Goal: Task Accomplishment & Management: Use online tool/utility

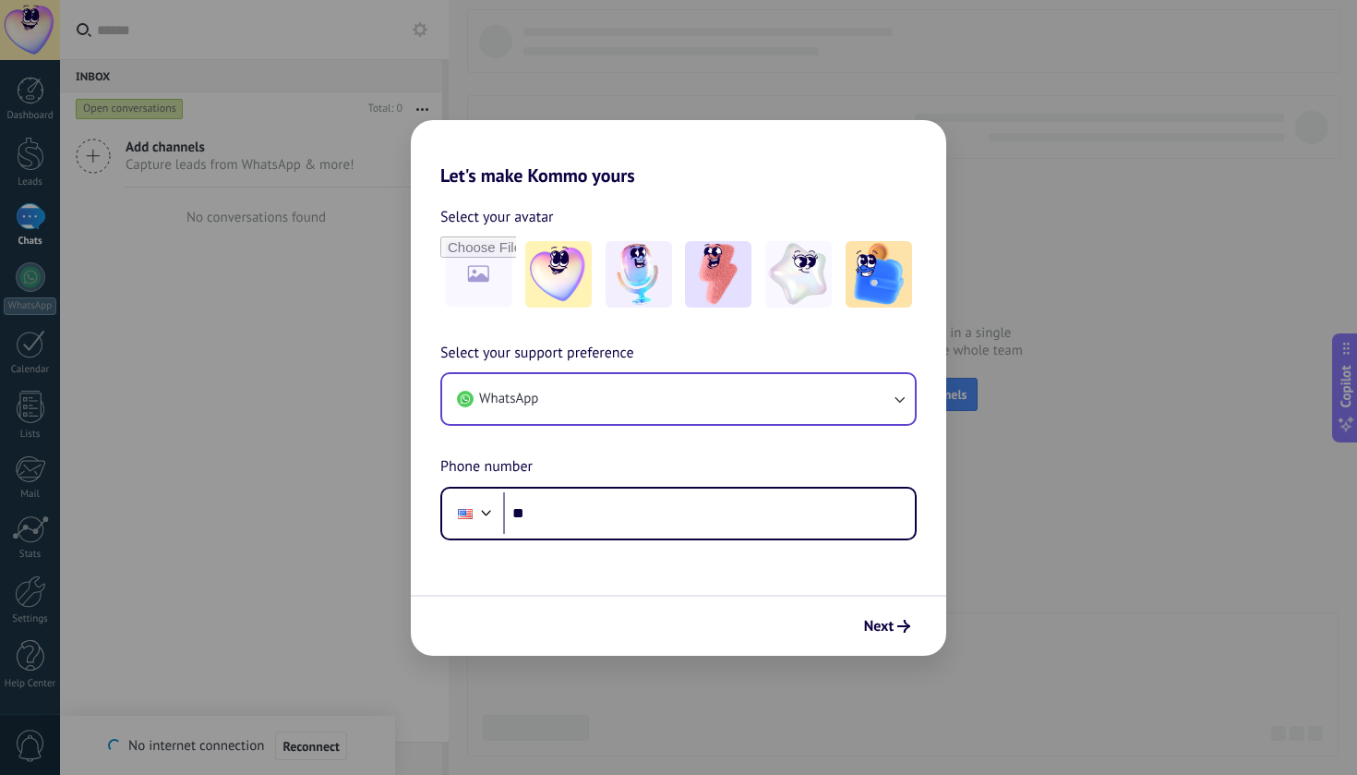
click at [582, 409] on button "WhatsApp" at bounding box center [678, 399] width 473 height 50
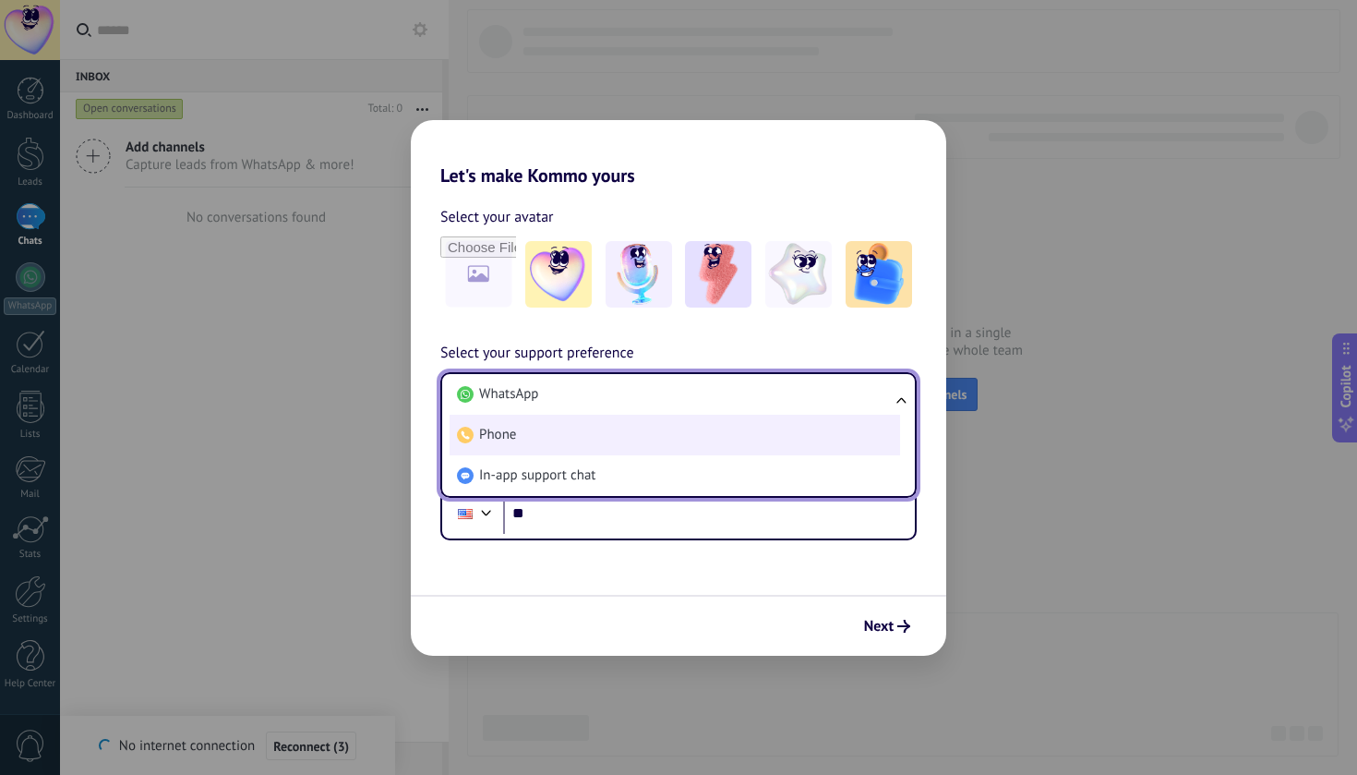
click at [523, 440] on li "Phone" at bounding box center [675, 435] width 451 height 41
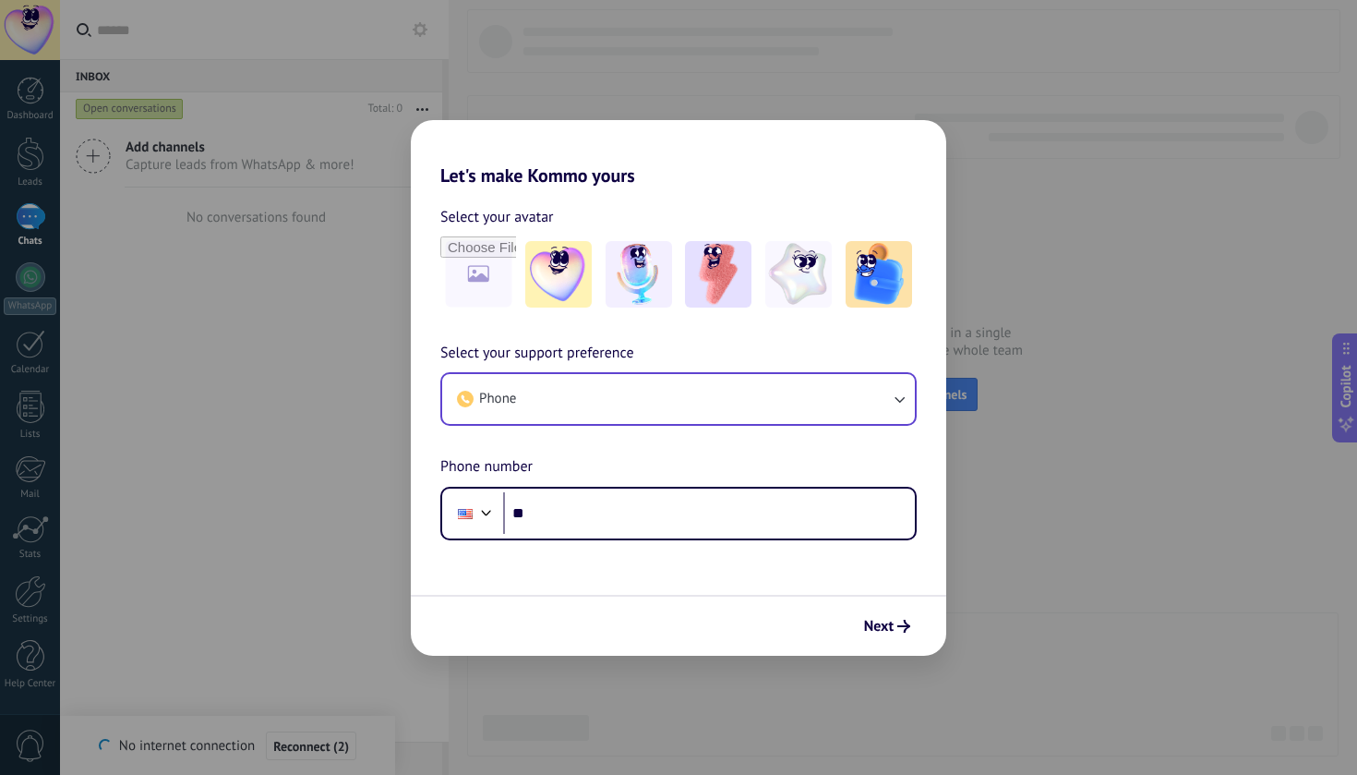
click at [535, 390] on button "Phone" at bounding box center [678, 399] width 473 height 50
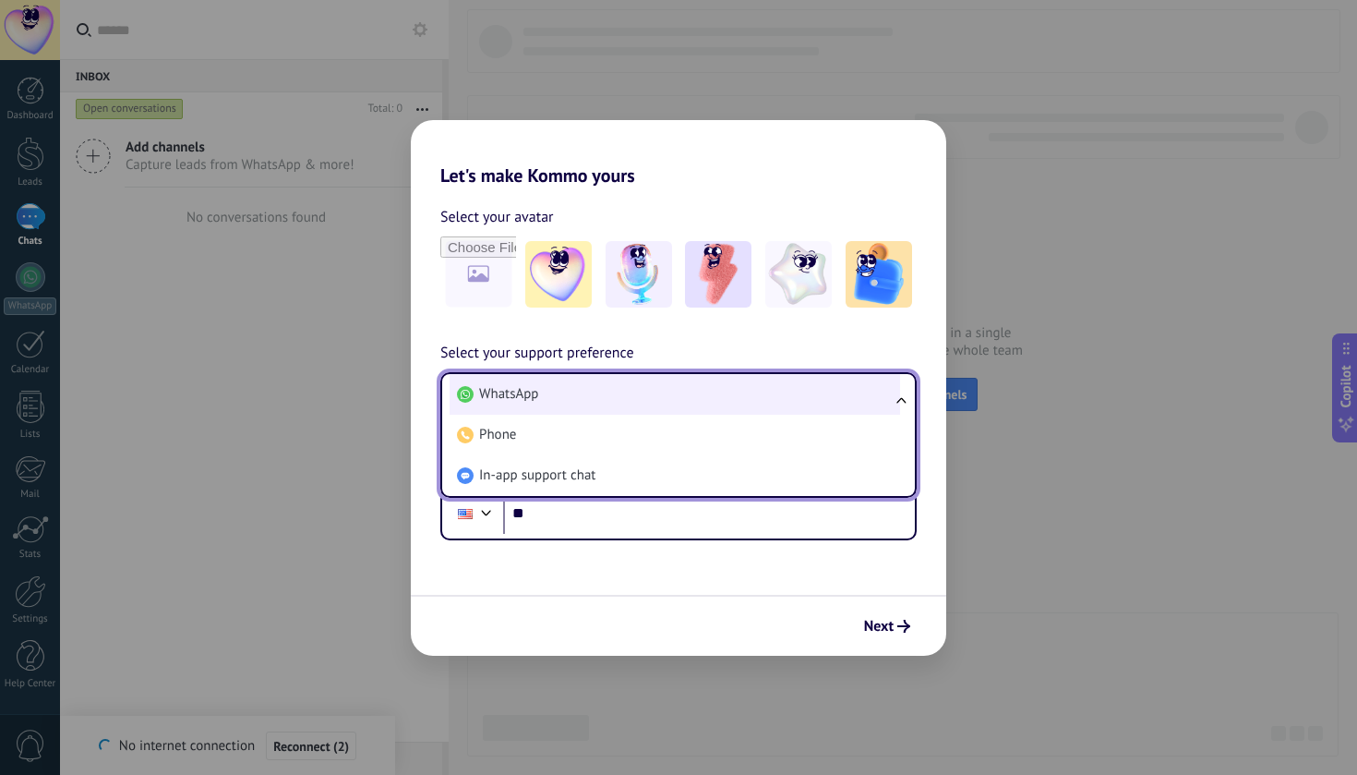
click at [514, 393] on span "WhatsApp" at bounding box center [508, 394] width 59 height 18
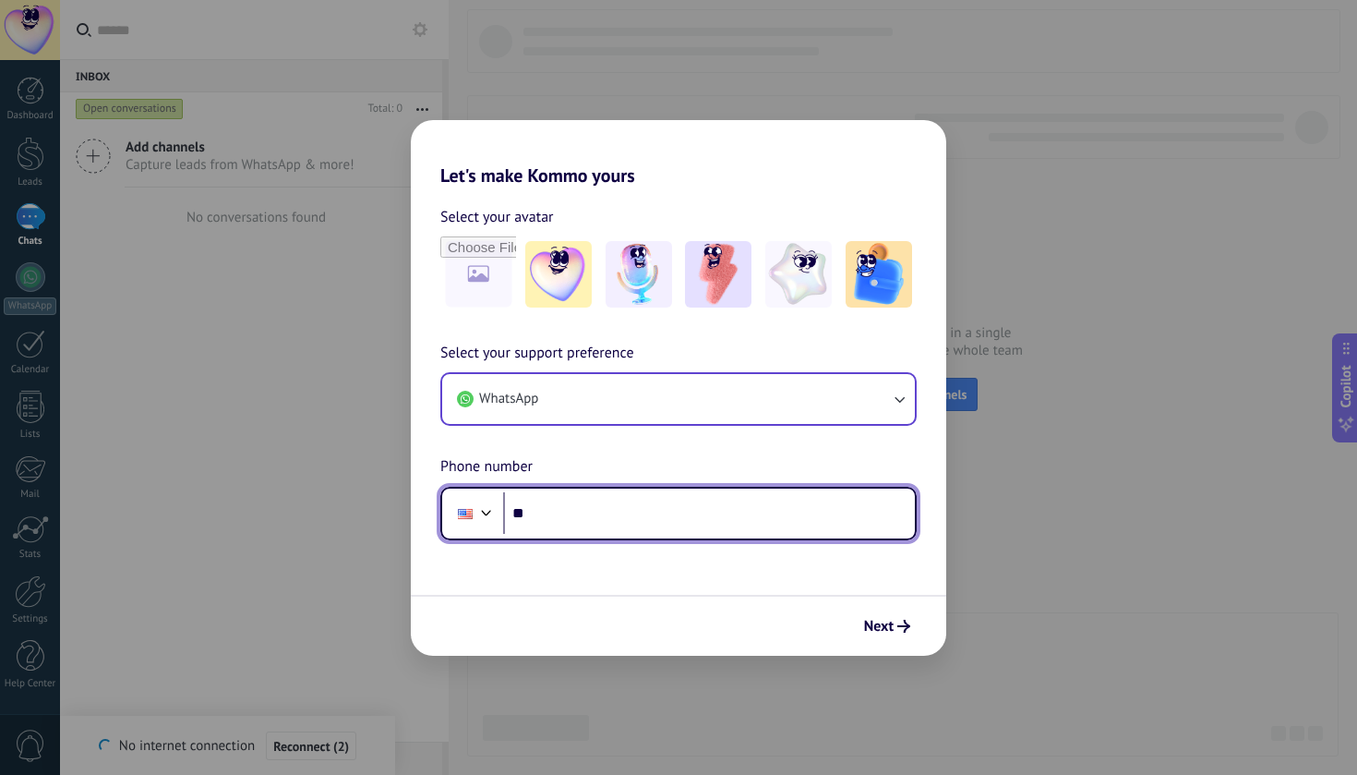
click at [560, 497] on input "**" at bounding box center [709, 513] width 412 height 42
type input "**********"
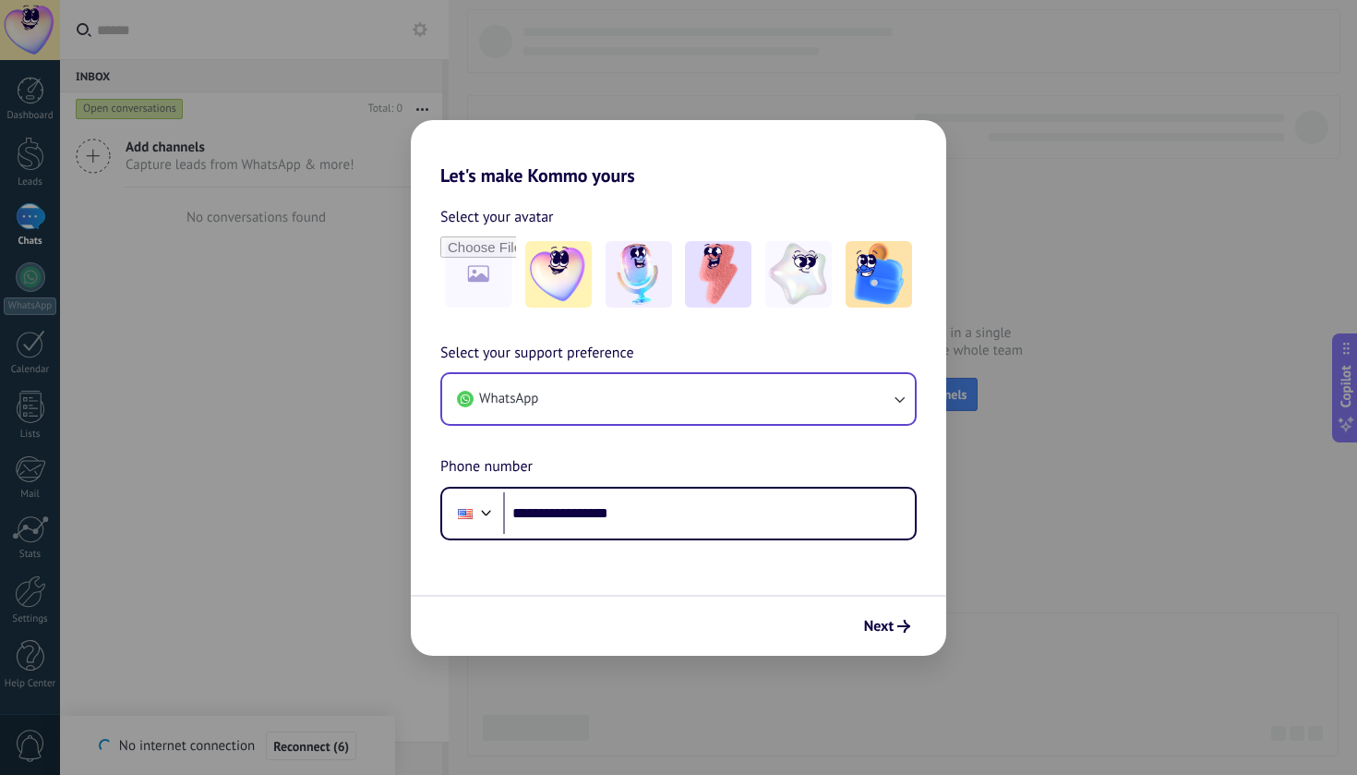
click at [765, 593] on form "**********" at bounding box center [678, 420] width 535 height 469
click at [863, 620] on button "Next" at bounding box center [887, 625] width 63 height 31
click at [863, 618] on button "Next" at bounding box center [887, 625] width 63 height 31
click at [879, 286] on img at bounding box center [879, 274] width 66 height 66
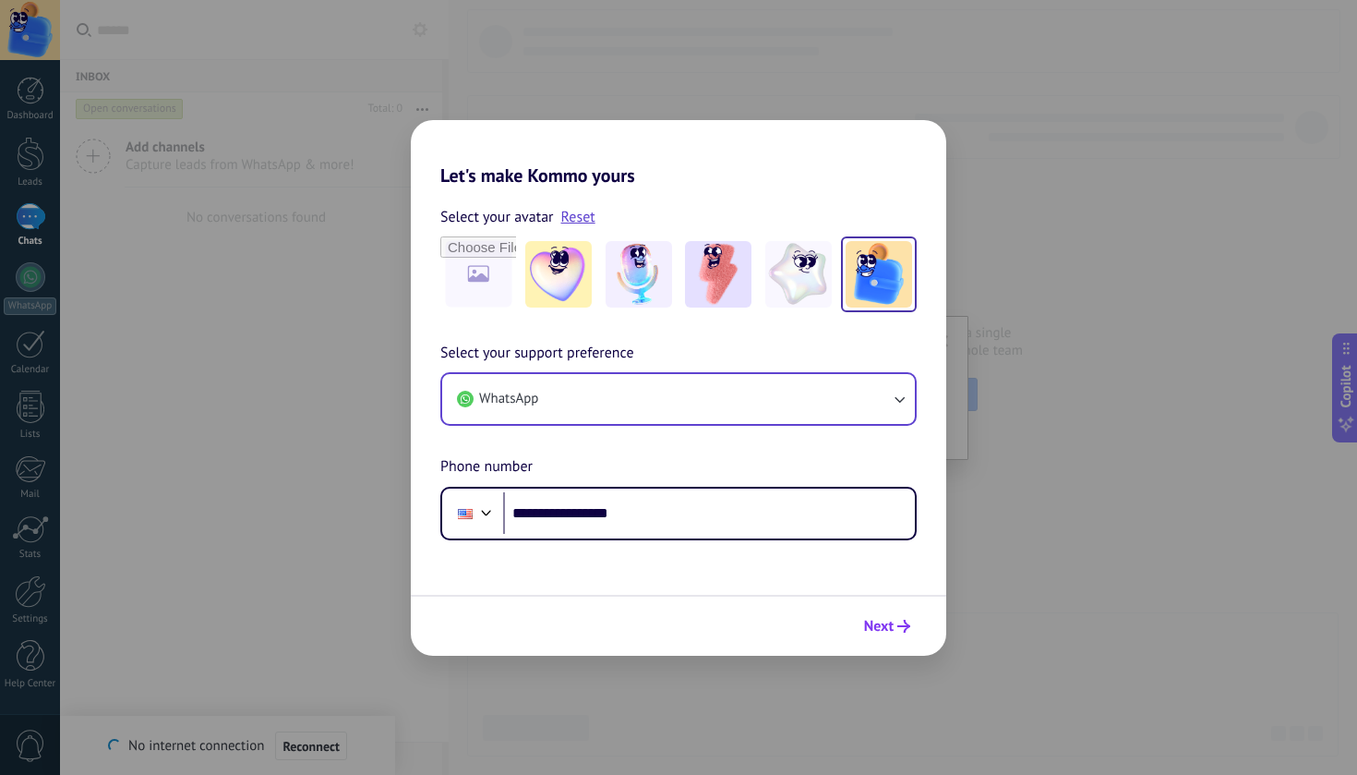
click at [888, 622] on span "Next" at bounding box center [879, 625] width 30 height 13
click at [876, 636] on button "Next" at bounding box center [887, 625] width 63 height 31
click at [899, 356] on div "**********" at bounding box center [678, 441] width 535 height 198
click at [886, 626] on span "Next" at bounding box center [879, 625] width 30 height 13
click at [886, 626] on div at bounding box center [678, 625] width 535 height 61
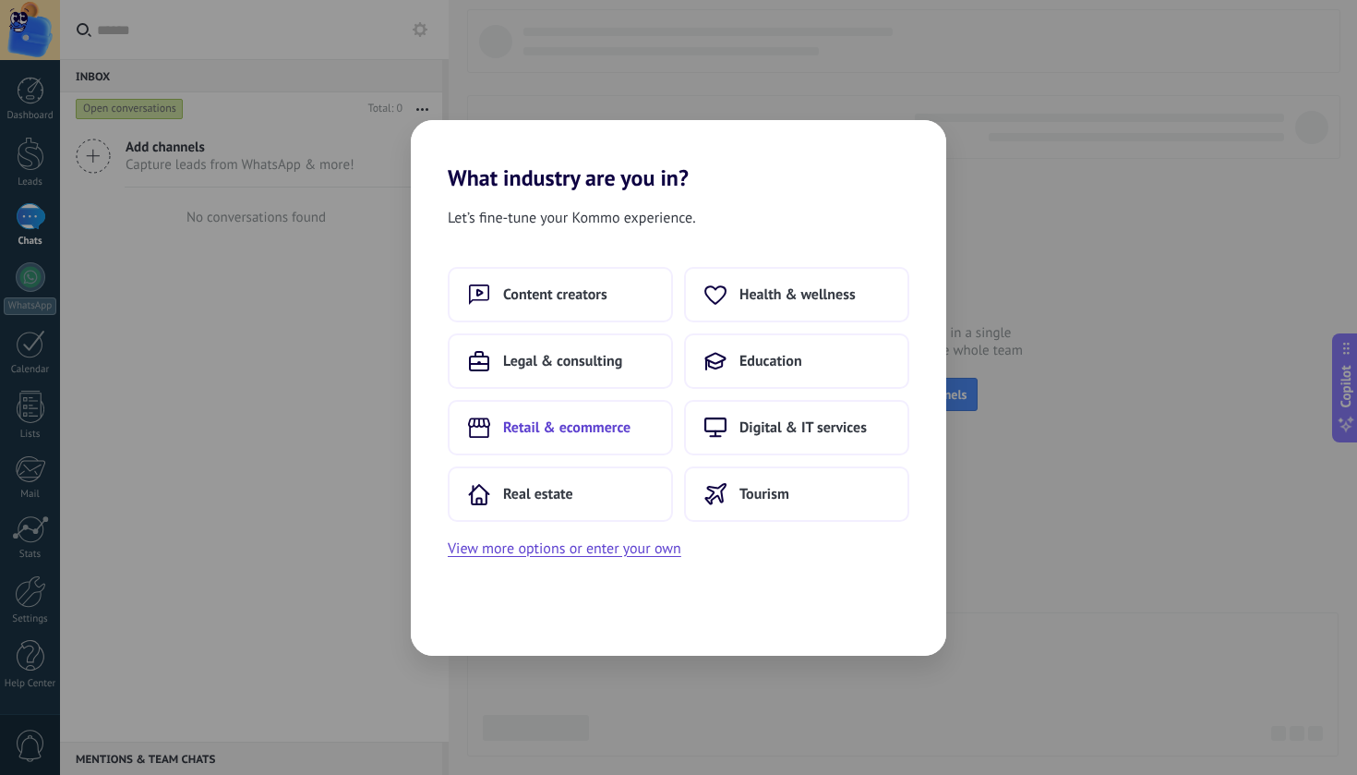
click at [601, 435] on span "Retail & ecommerce" at bounding box center [566, 427] width 127 height 18
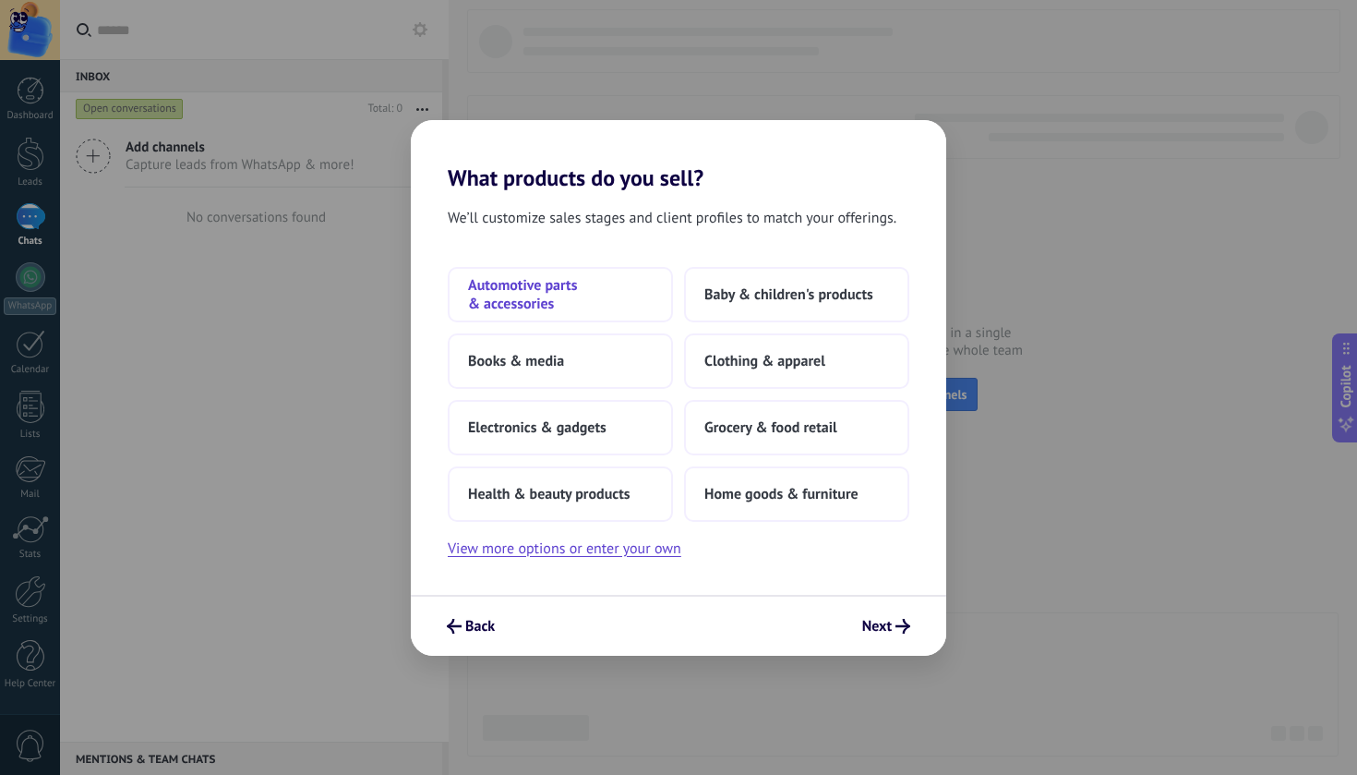
click at [530, 292] on span "Automotive parts & accessories" at bounding box center [560, 294] width 185 height 37
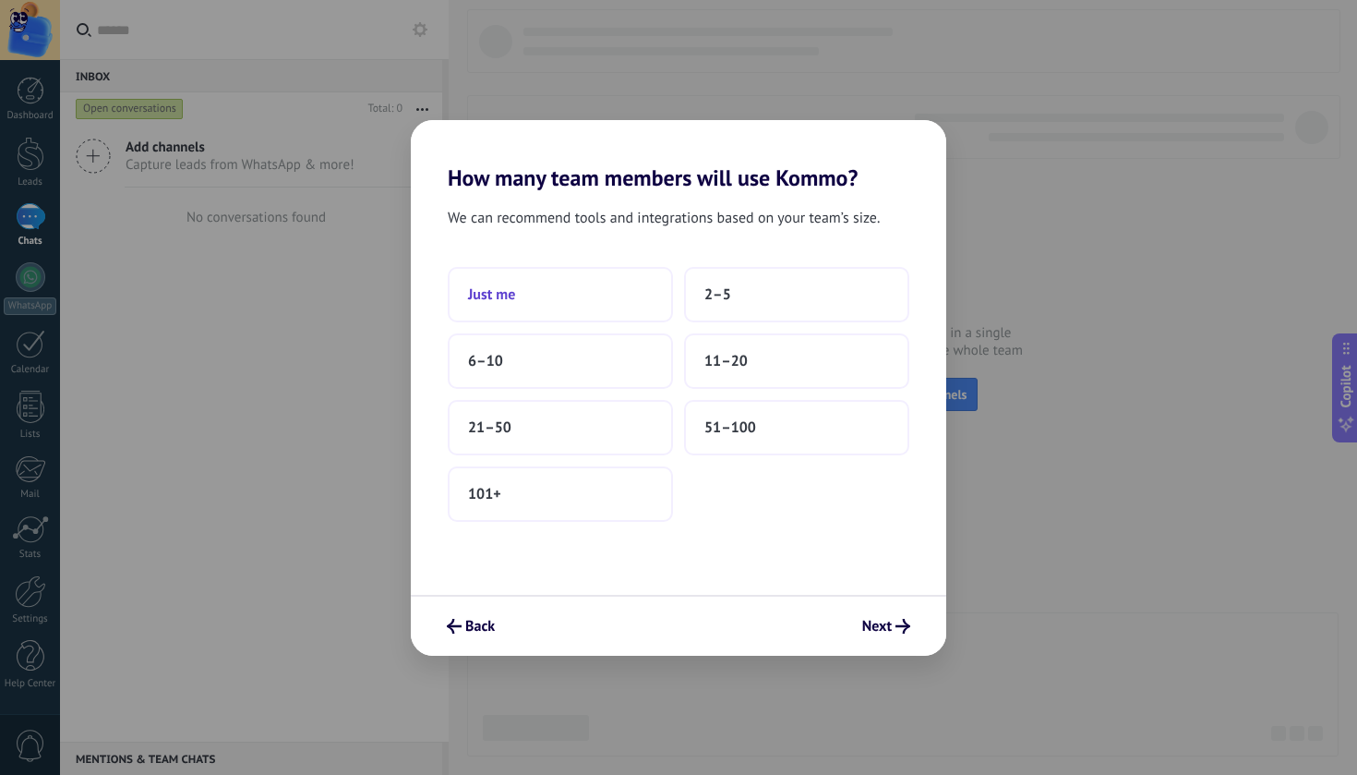
click at [557, 300] on button "Just me" at bounding box center [560, 294] width 225 height 55
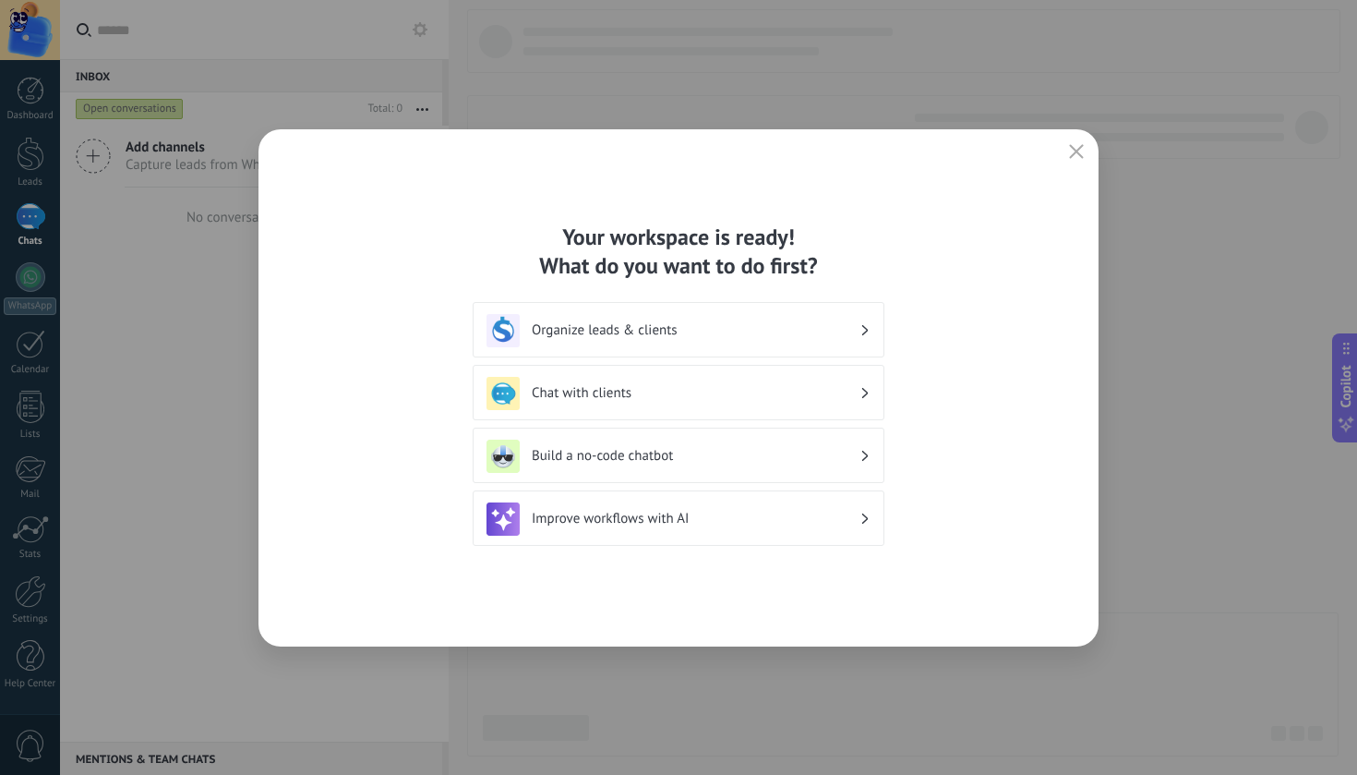
click at [659, 381] on div "Chat with clients" at bounding box center [679, 393] width 384 height 33
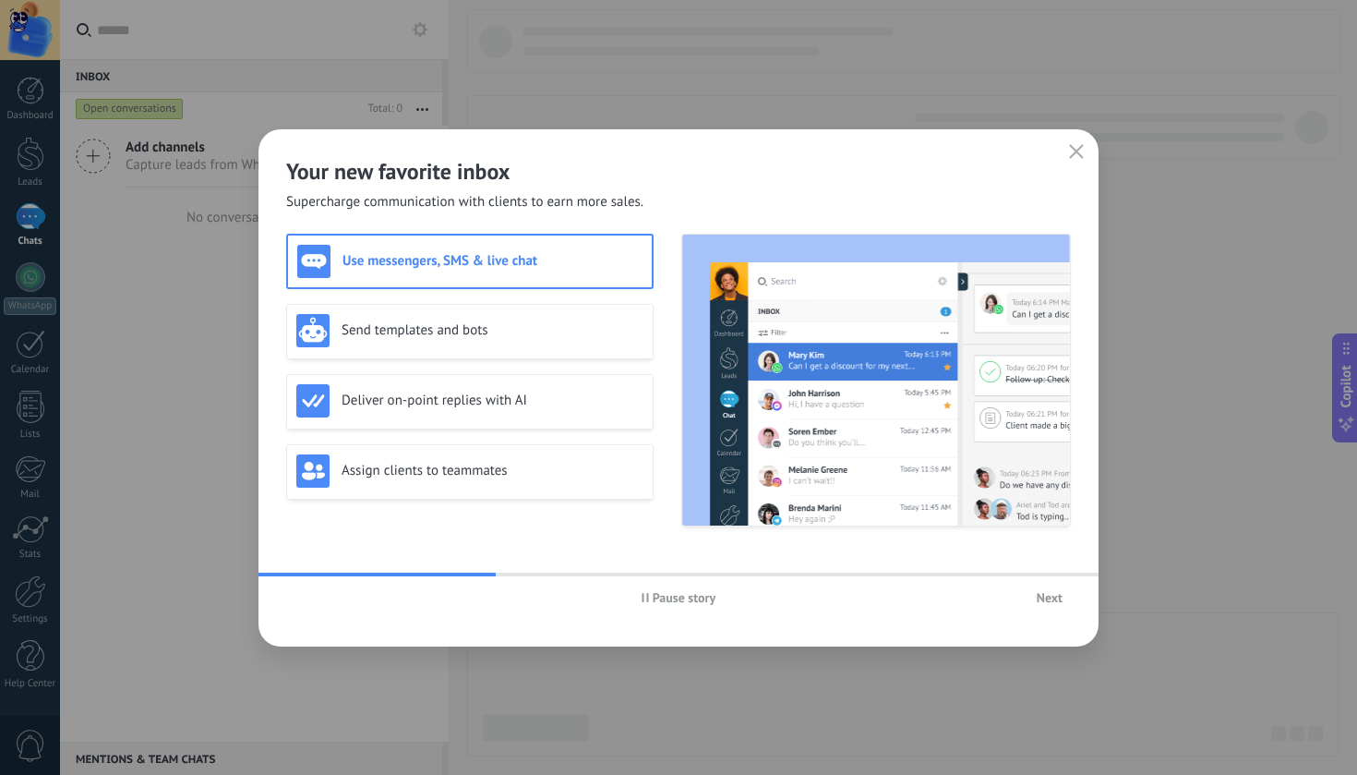
click at [1051, 599] on span "Next" at bounding box center [1050, 597] width 26 height 13
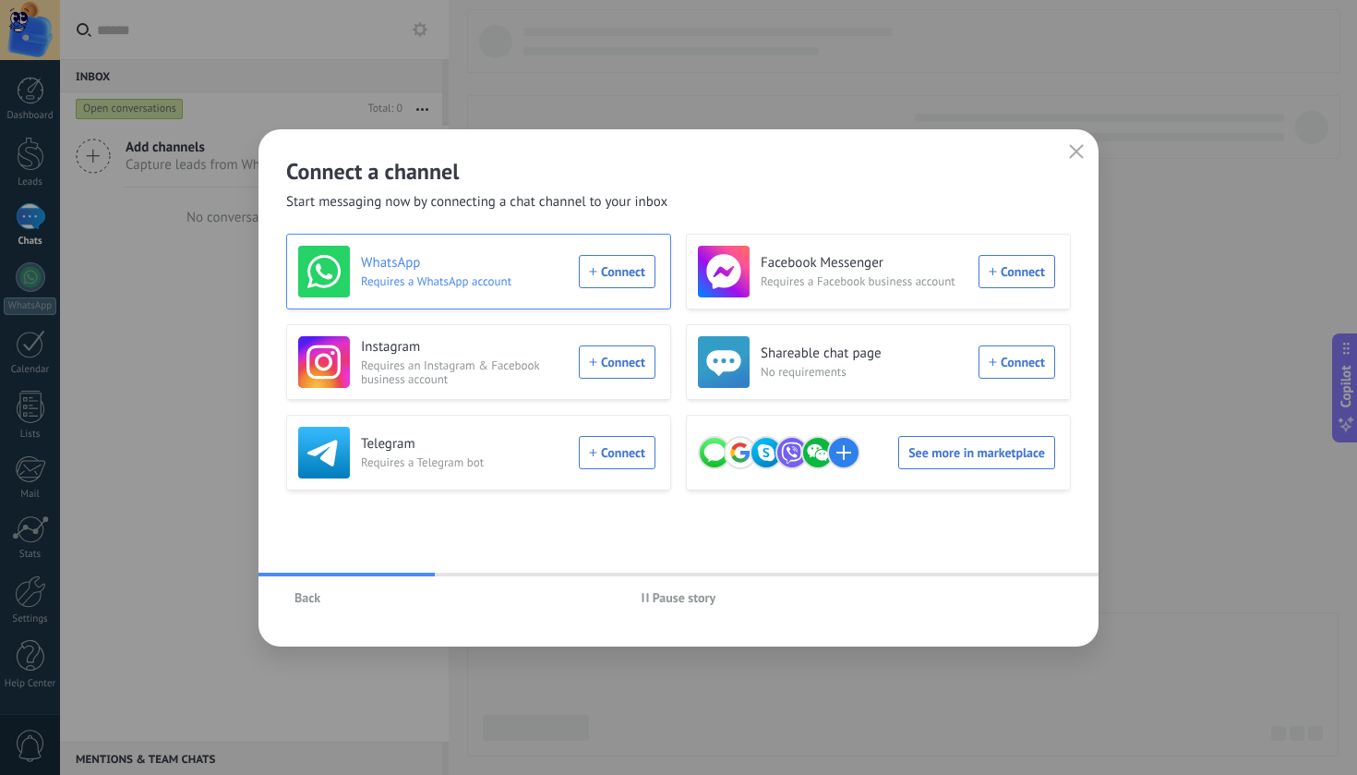
click at [620, 274] on div "WhatsApp Requires a WhatsApp account Connect" at bounding box center [476, 272] width 357 height 52
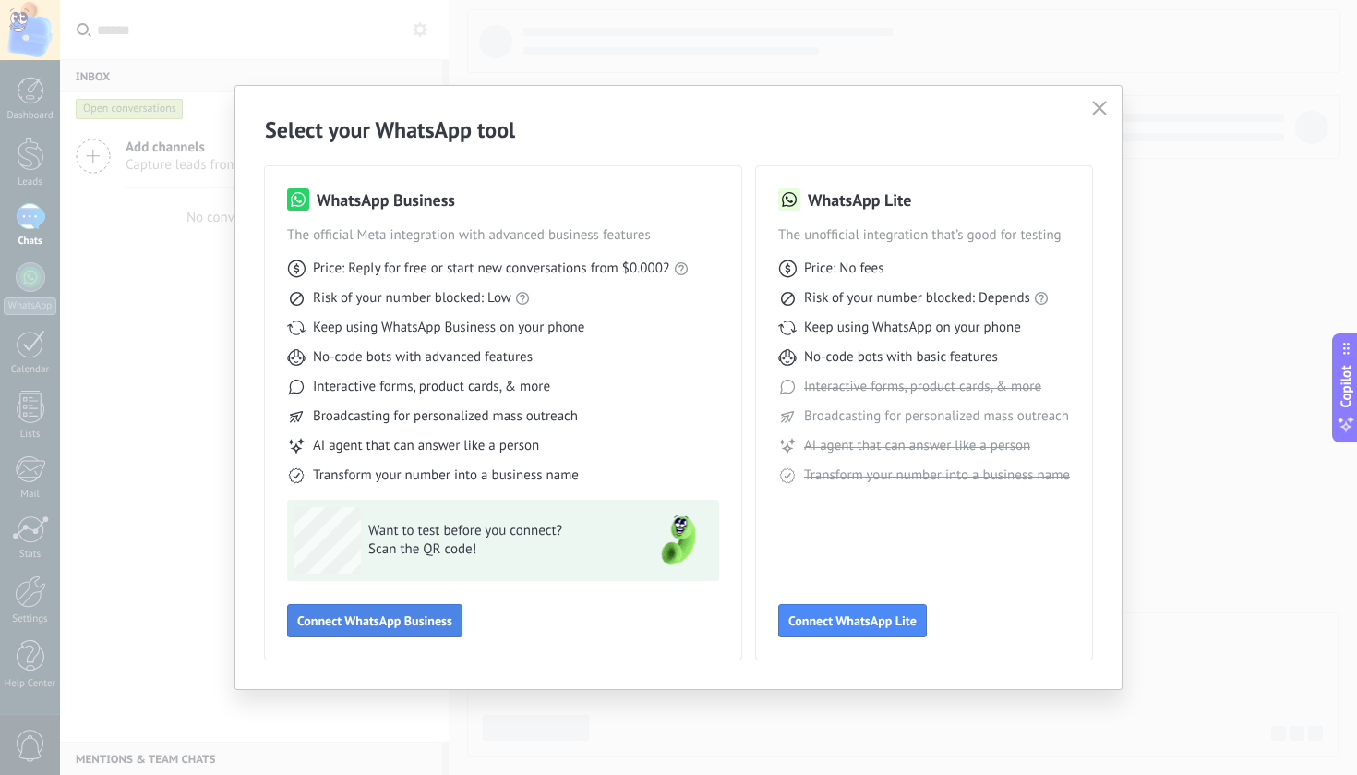
click at [394, 625] on span "Connect WhatsApp Business" at bounding box center [374, 620] width 155 height 13
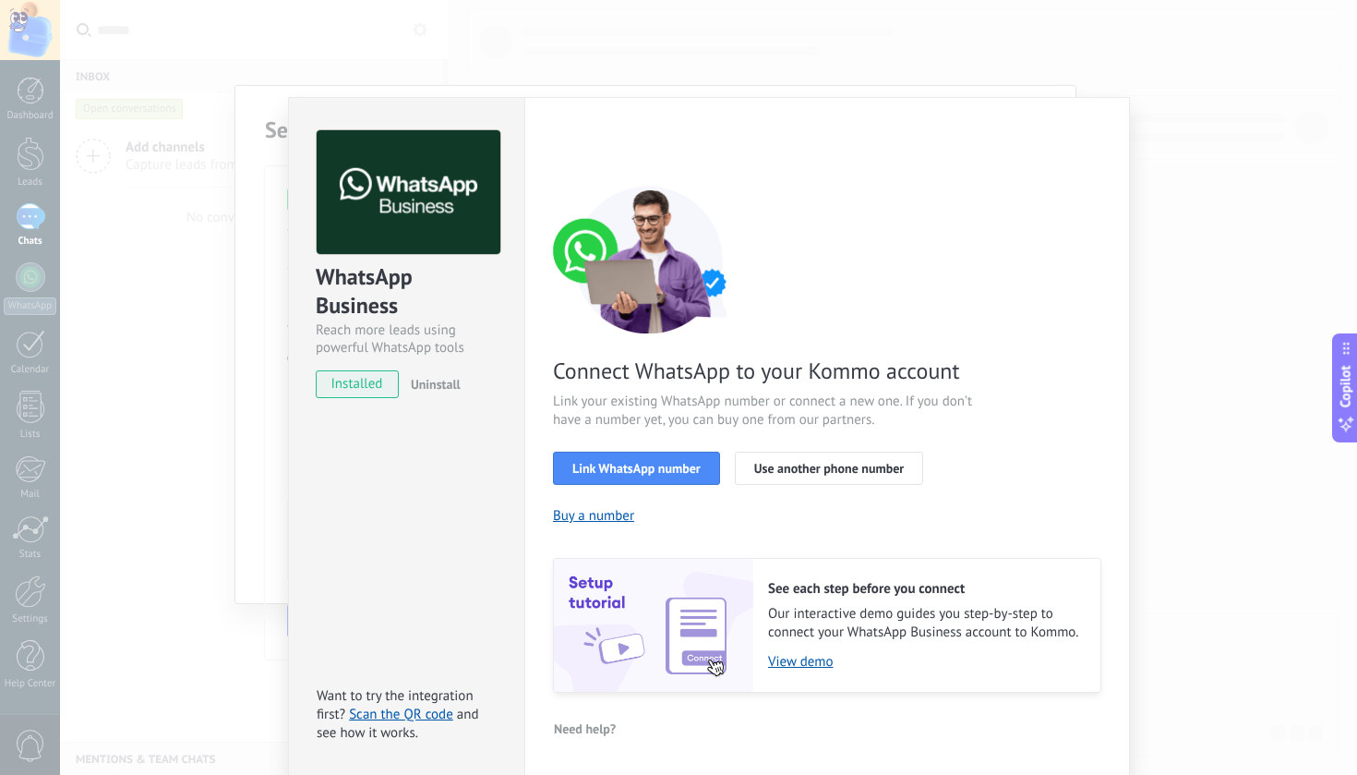
scroll to position [15, 0]
click at [652, 469] on span "Link WhatsApp number" at bounding box center [636, 469] width 128 height 13
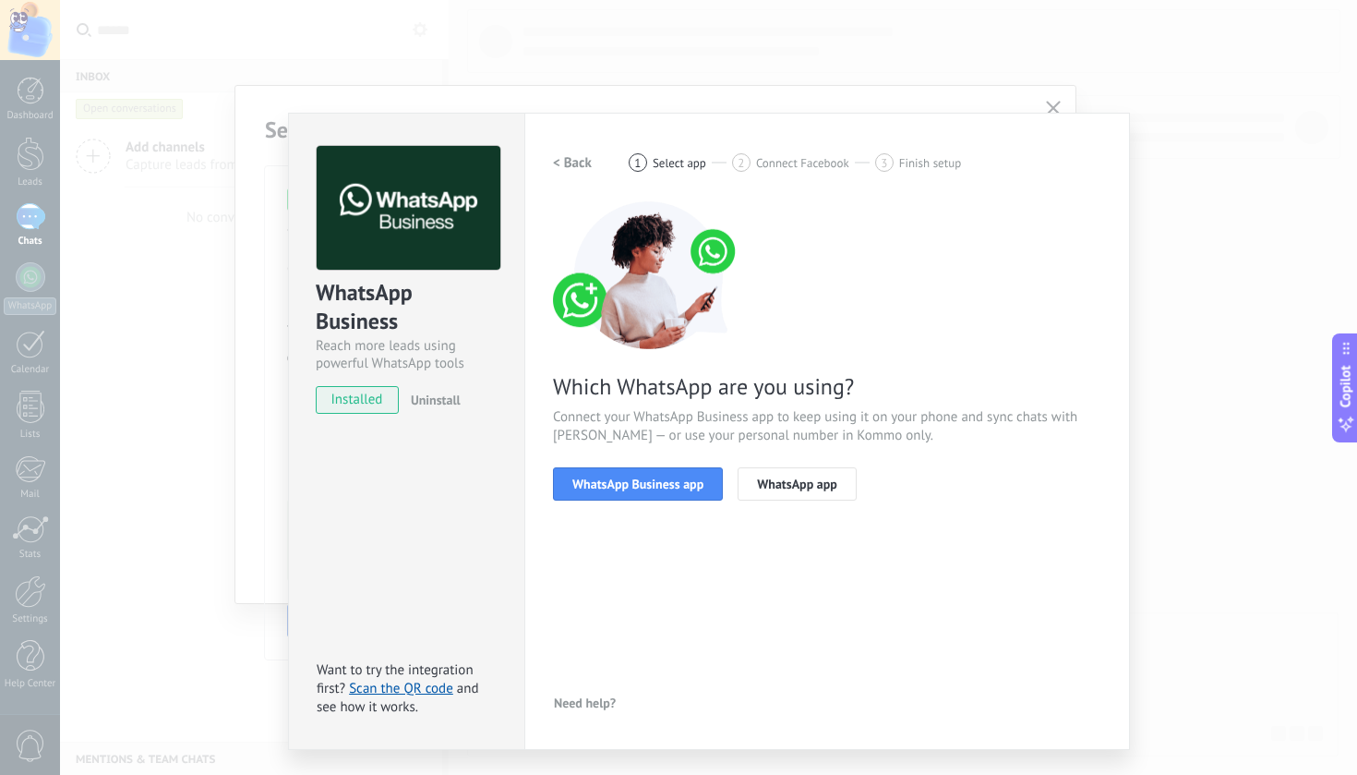
scroll to position [0, 0]
click at [655, 480] on span "WhatsApp Business app" at bounding box center [637, 483] width 131 height 13
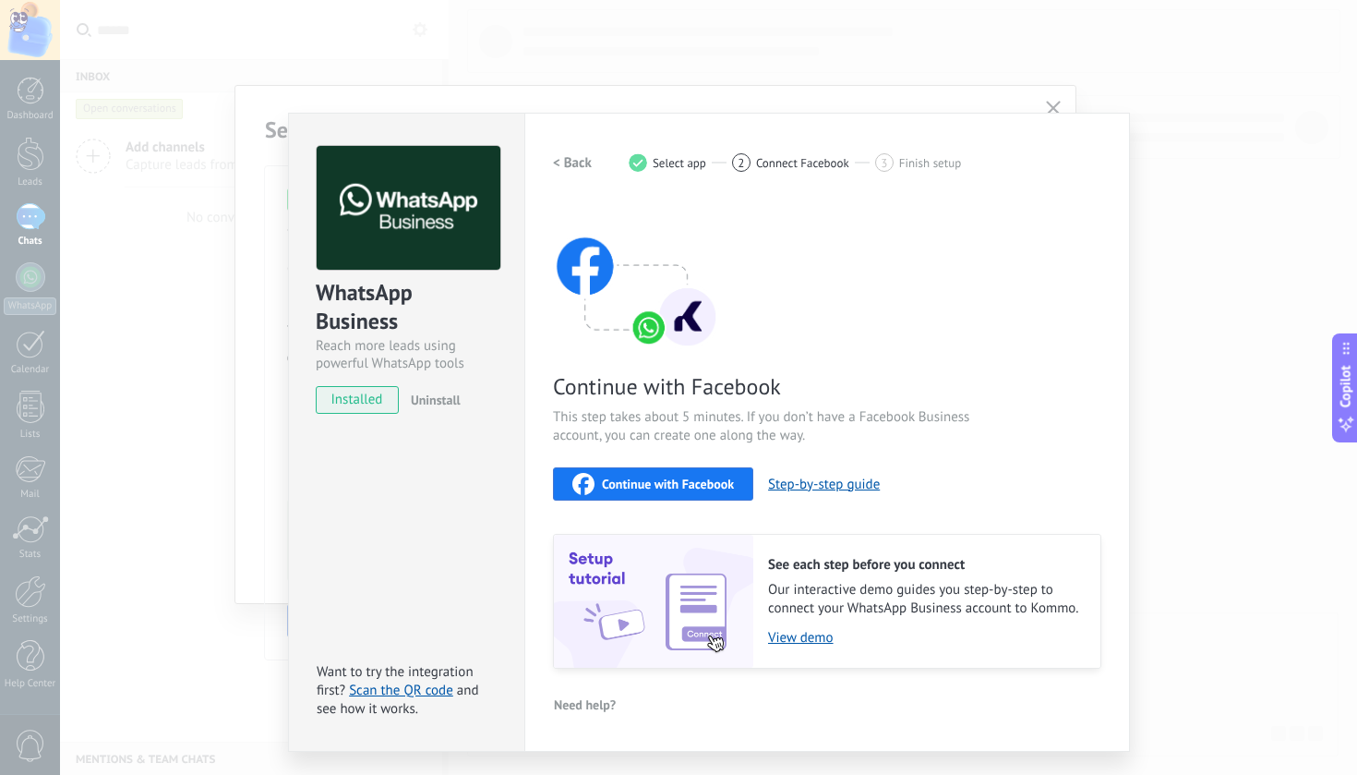
click at [655, 485] on span "Continue with Facebook" at bounding box center [668, 483] width 132 height 13
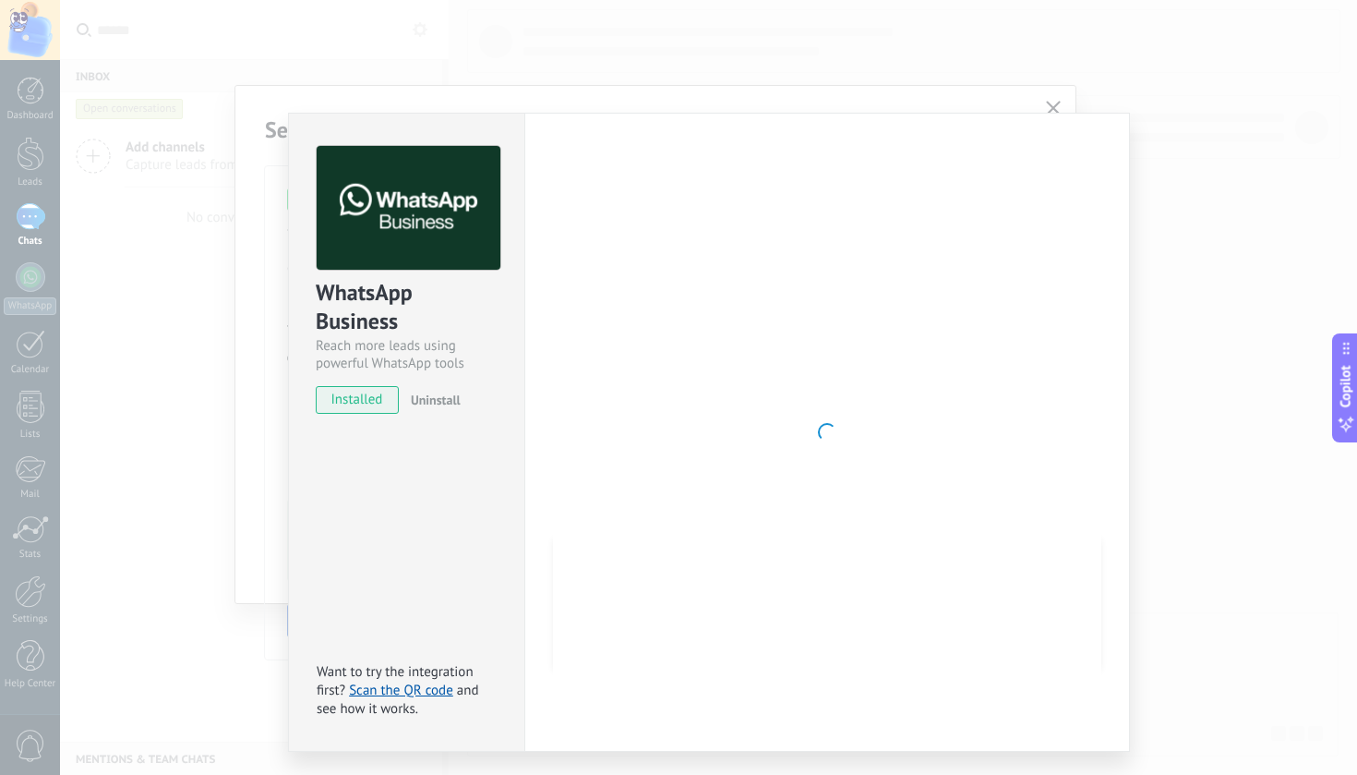
click at [792, 331] on div at bounding box center [827, 432] width 548 height 572
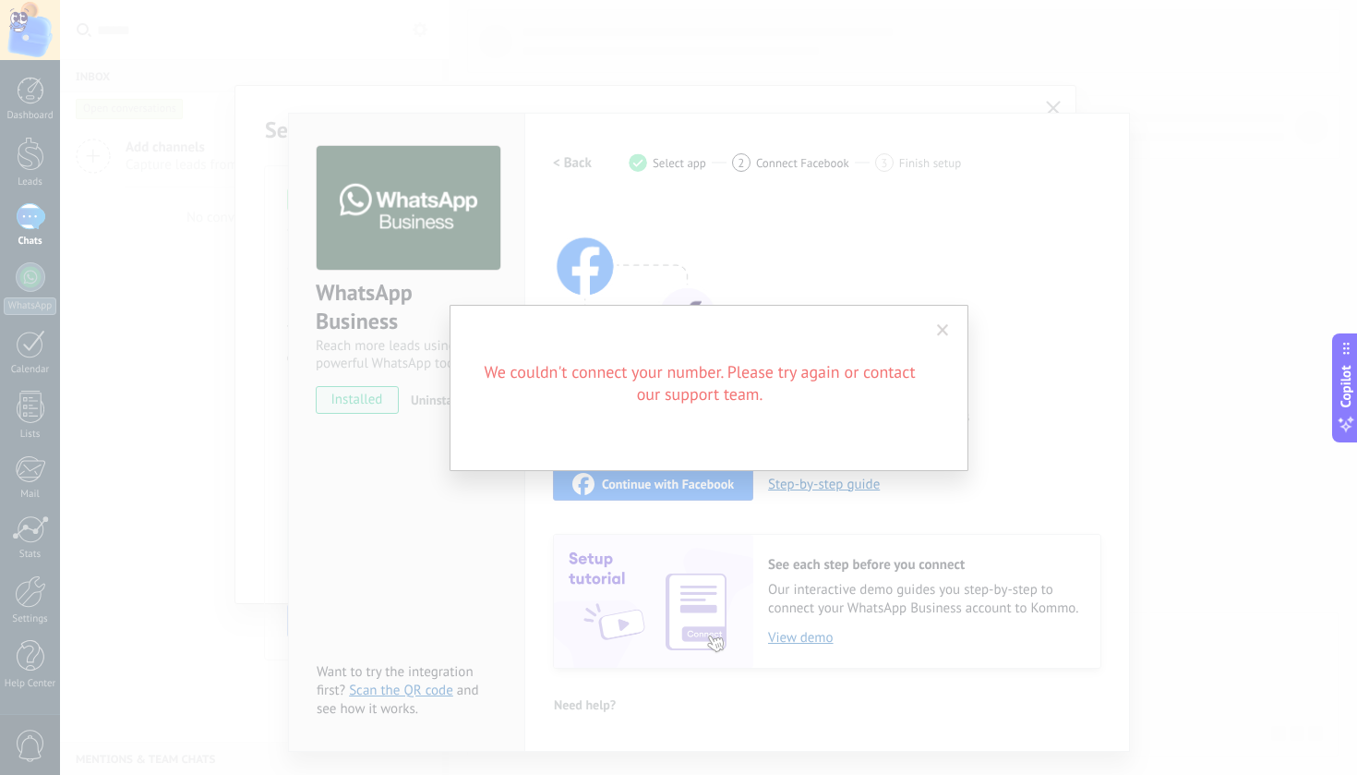
click at [843, 434] on div "We couldn't connect your number. Please try again or contact our support team." at bounding box center [709, 388] width 519 height 166
click at [949, 334] on span at bounding box center [943, 330] width 30 height 31
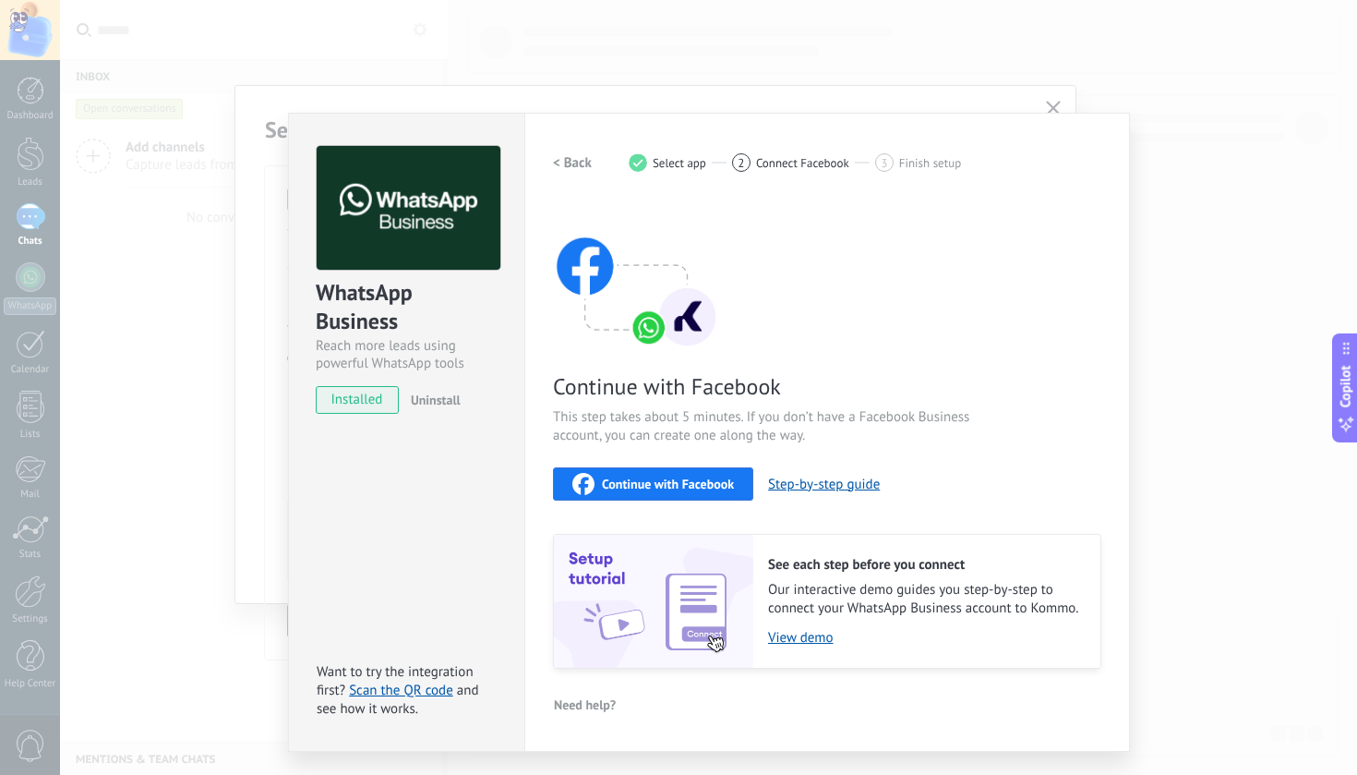
click at [653, 486] on span "Continue with Facebook" at bounding box center [668, 483] width 132 height 13
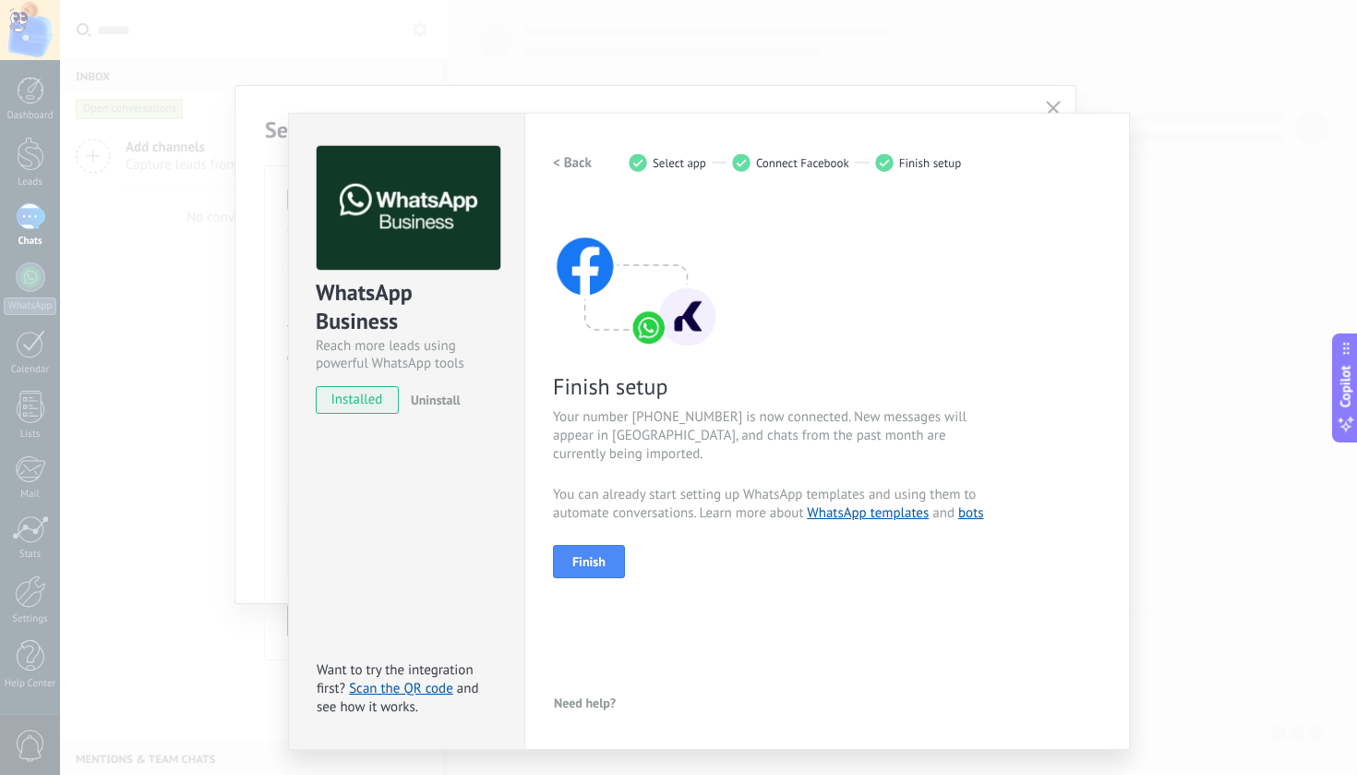
click at [680, 238] on img at bounding box center [636, 275] width 166 height 148
click at [1055, 90] on div "WhatsApp Business Reach more leads using powerful WhatsApp tools installed Unin…" at bounding box center [708, 387] width 1297 height 775
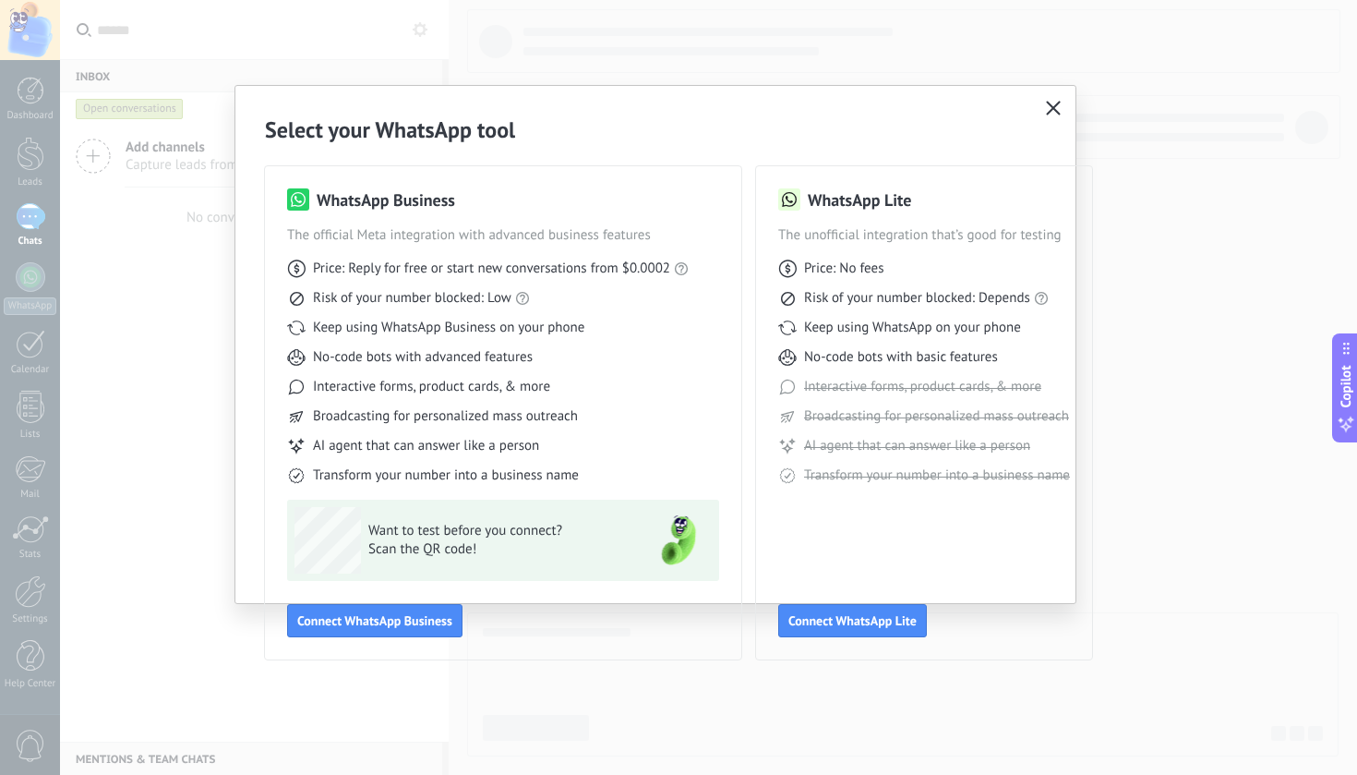
click at [1056, 118] on button "button" at bounding box center [1053, 109] width 24 height 26
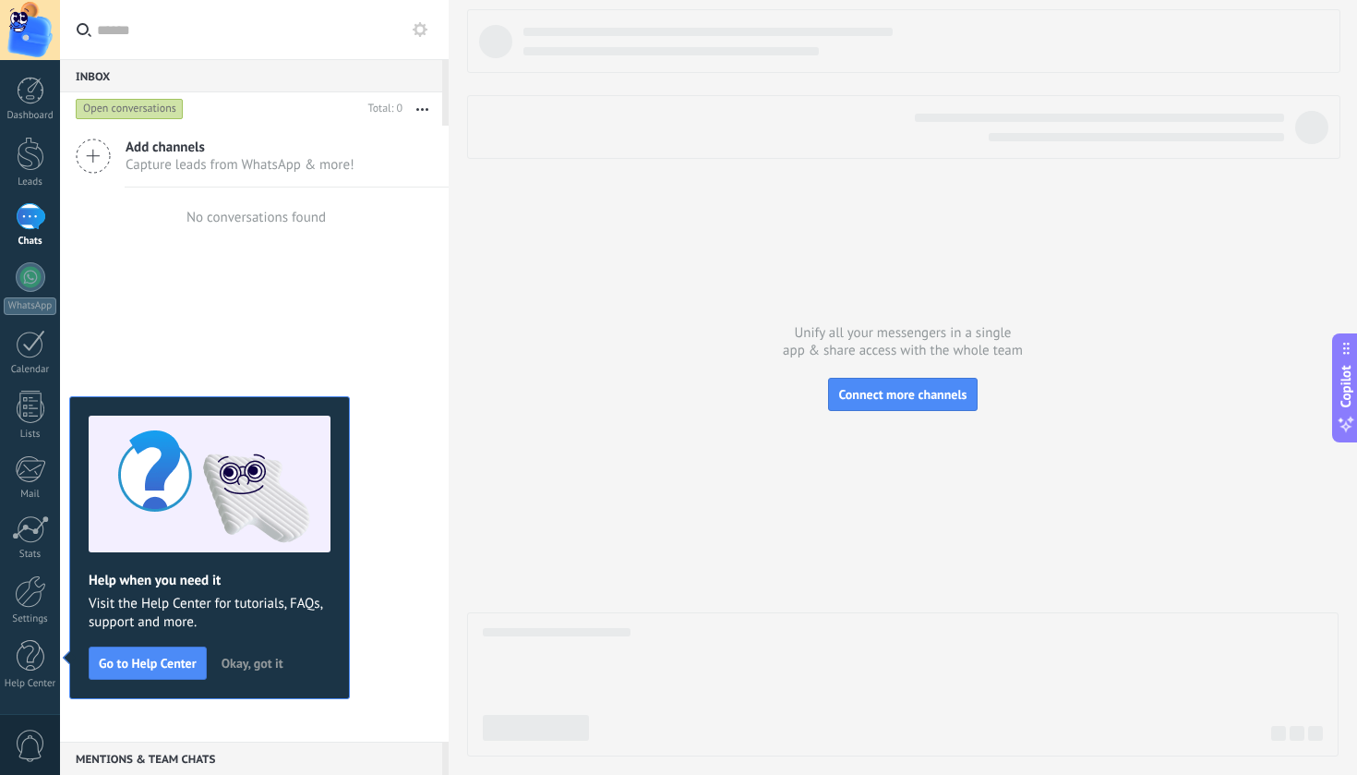
click at [961, 287] on div at bounding box center [903, 382] width 872 height 747
click at [253, 660] on span "Okay, got it" at bounding box center [253, 662] width 62 height 13
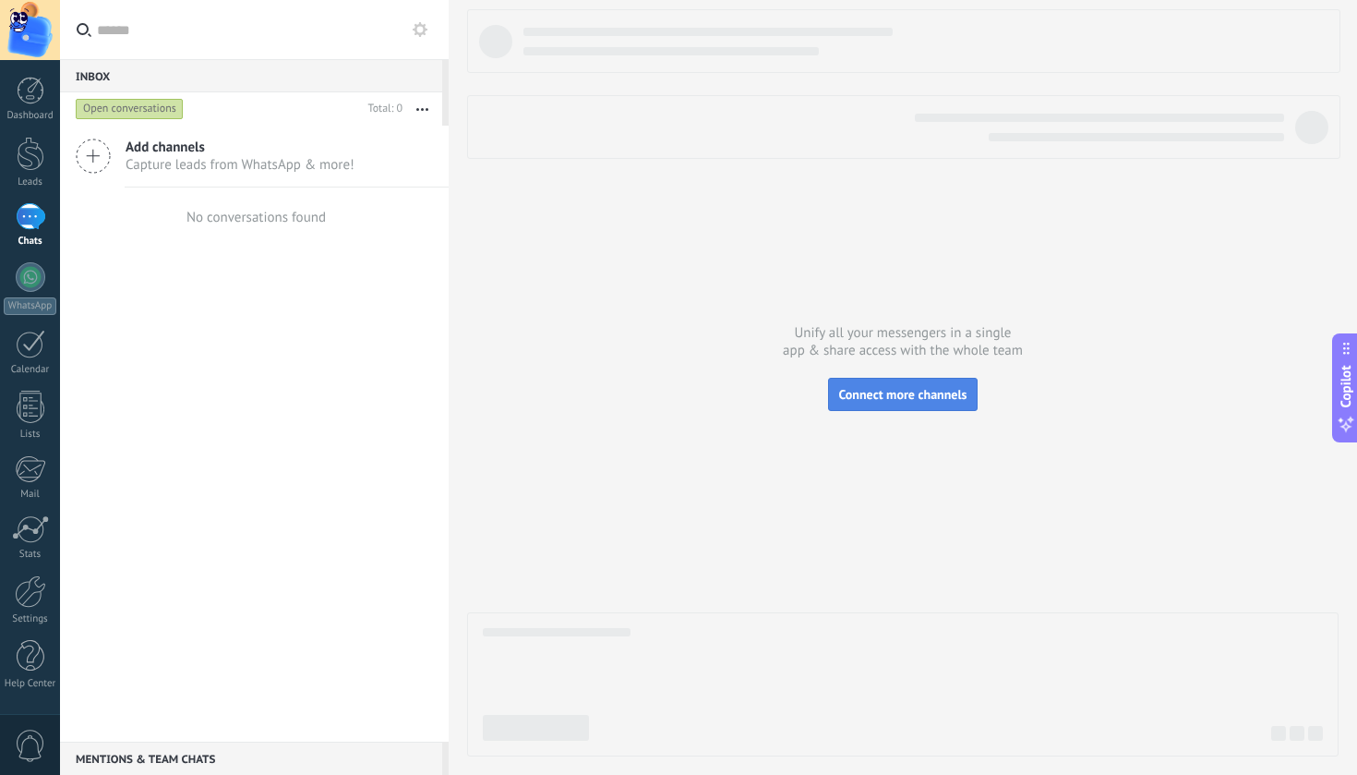
click at [854, 399] on span "Connect more channels" at bounding box center [902, 394] width 128 height 17
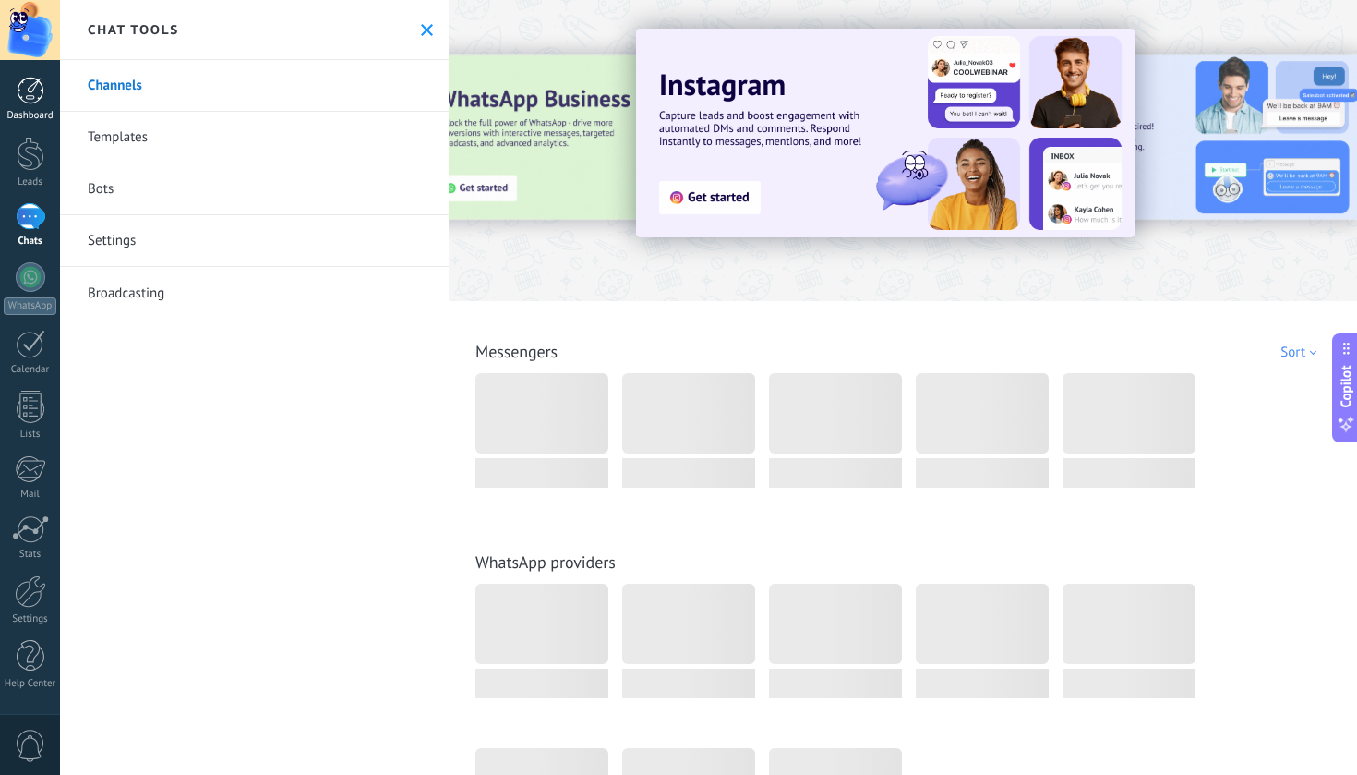
click at [33, 98] on div at bounding box center [31, 91] width 28 height 28
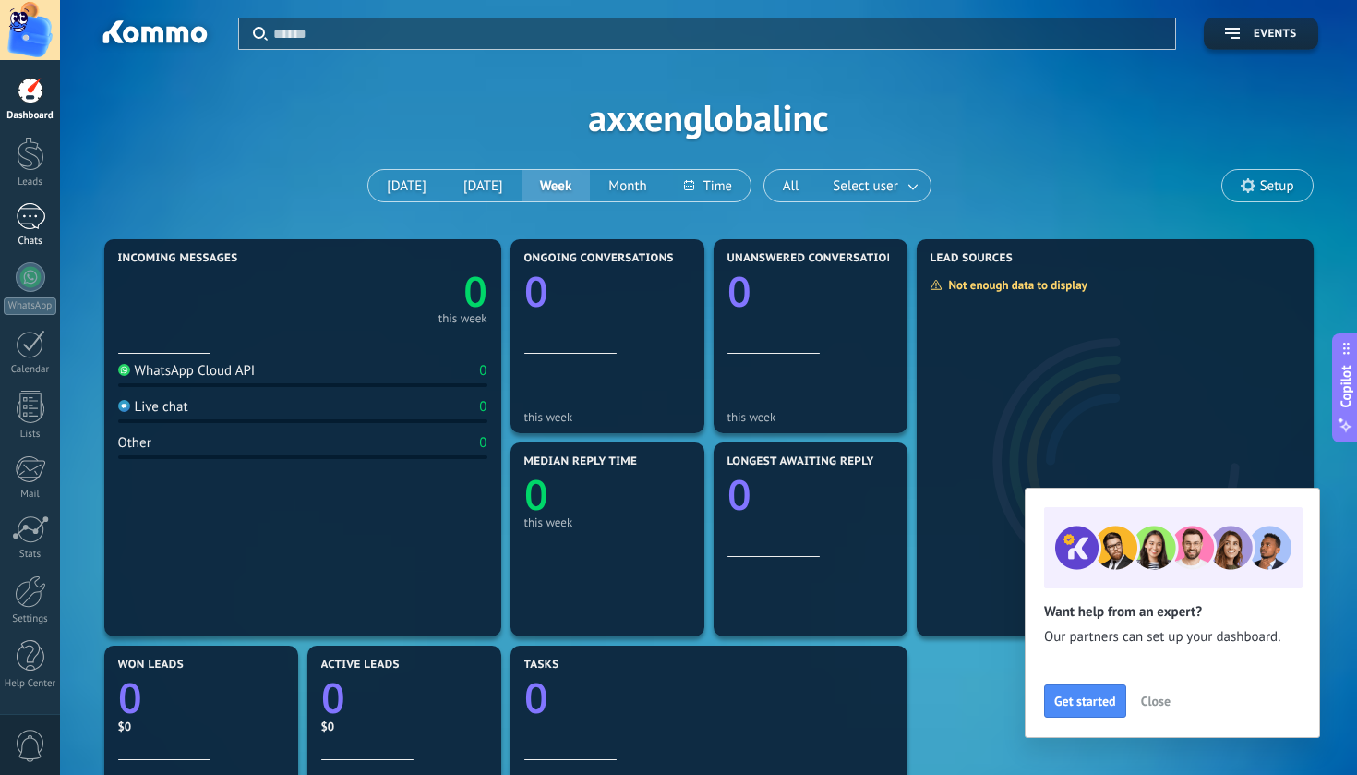
click at [30, 222] on div at bounding box center [31, 216] width 30 height 27
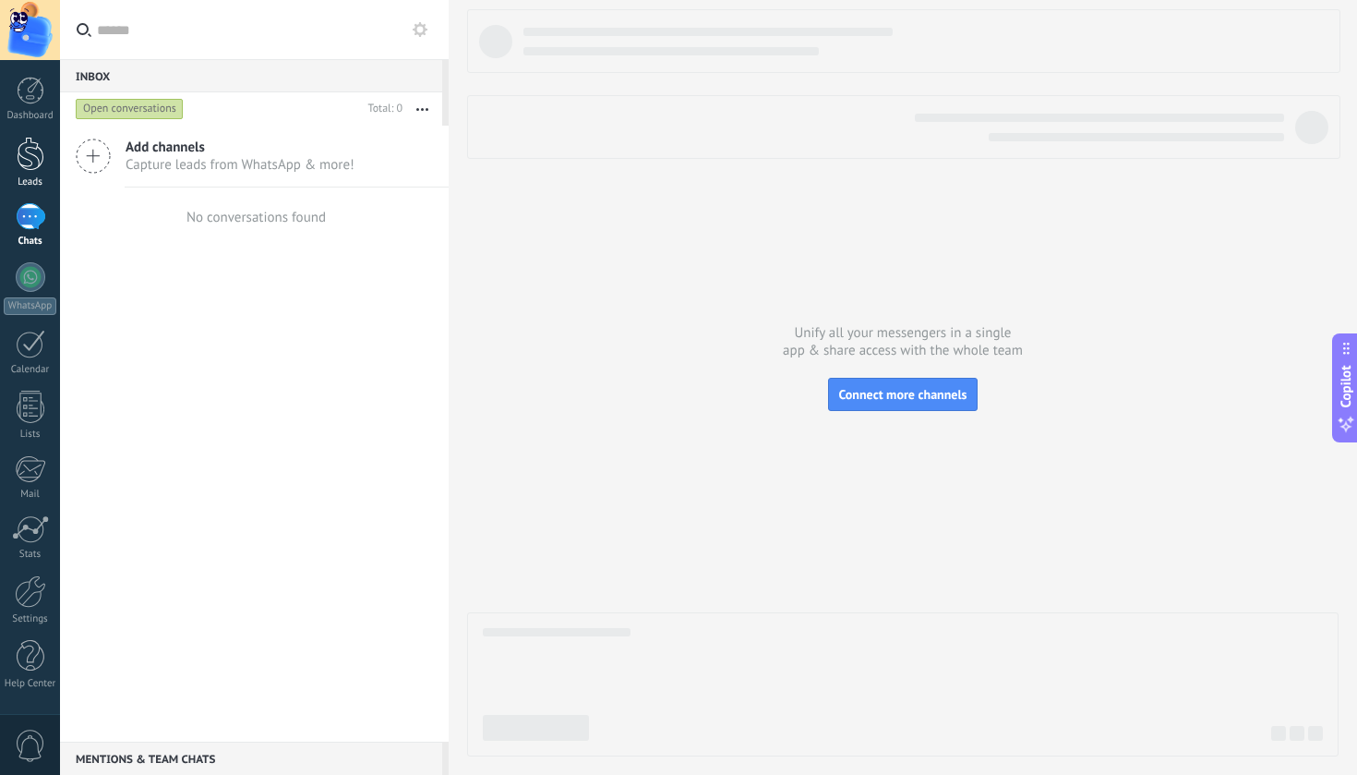
click at [18, 155] on div at bounding box center [31, 154] width 28 height 34
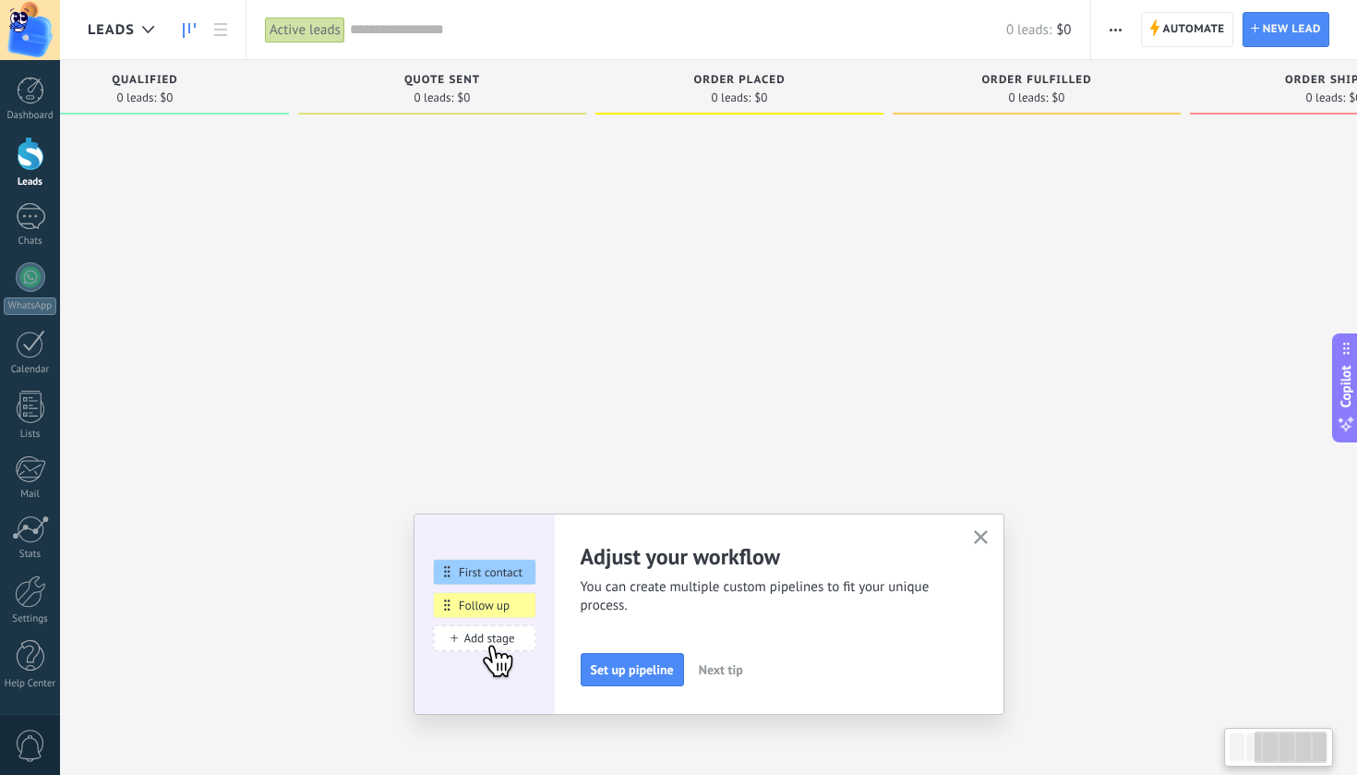
scroll to position [0, 472]
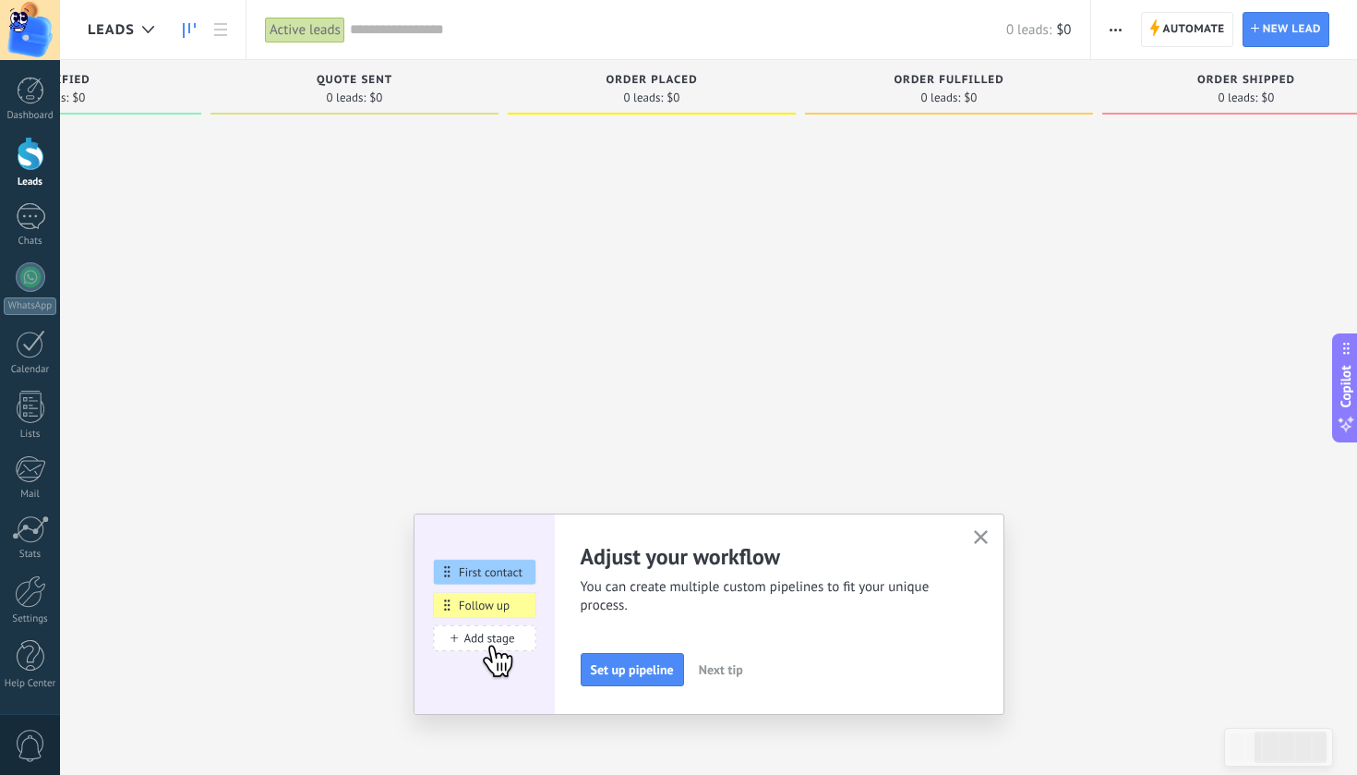
click at [971, 532] on button "button" at bounding box center [980, 537] width 23 height 25
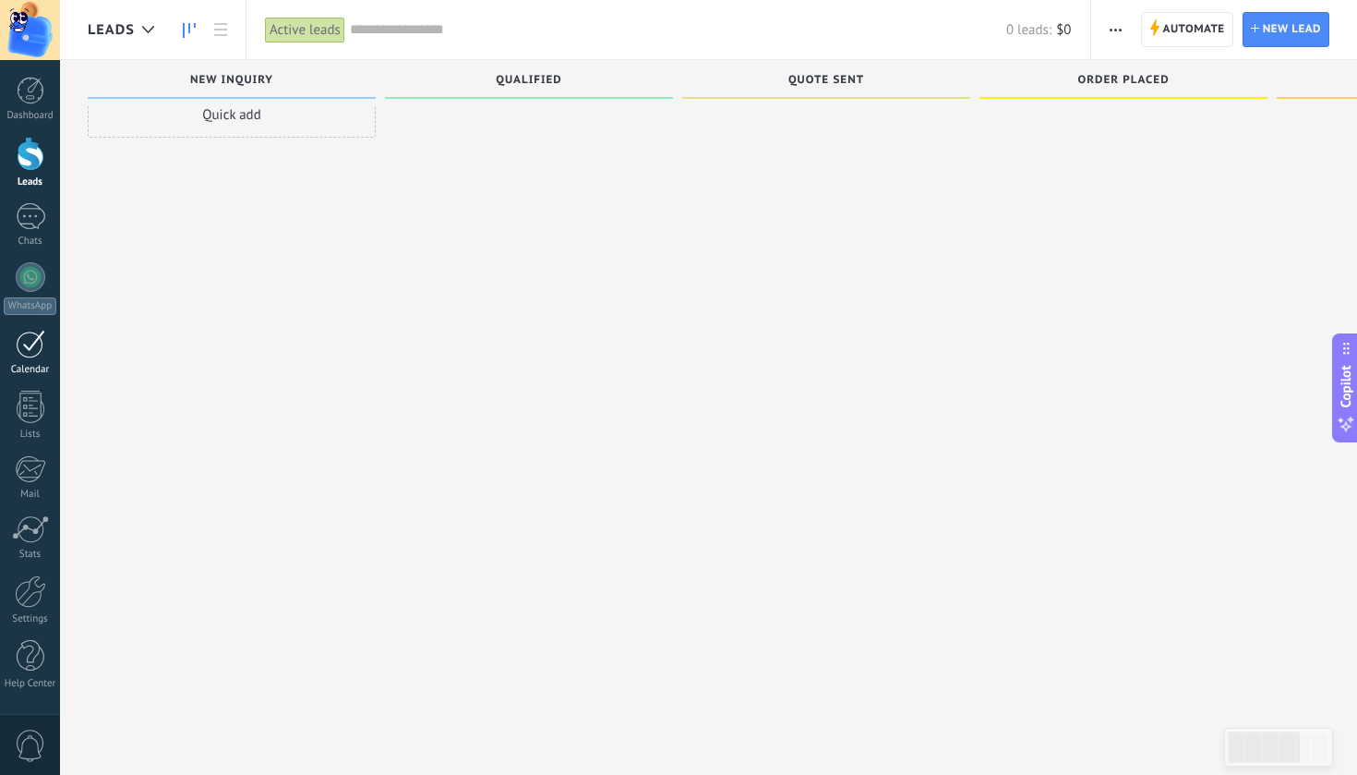
scroll to position [31, 0]
click at [43, 212] on div at bounding box center [31, 216] width 30 height 27
